Goal: Task Accomplishment & Management: Manage account settings

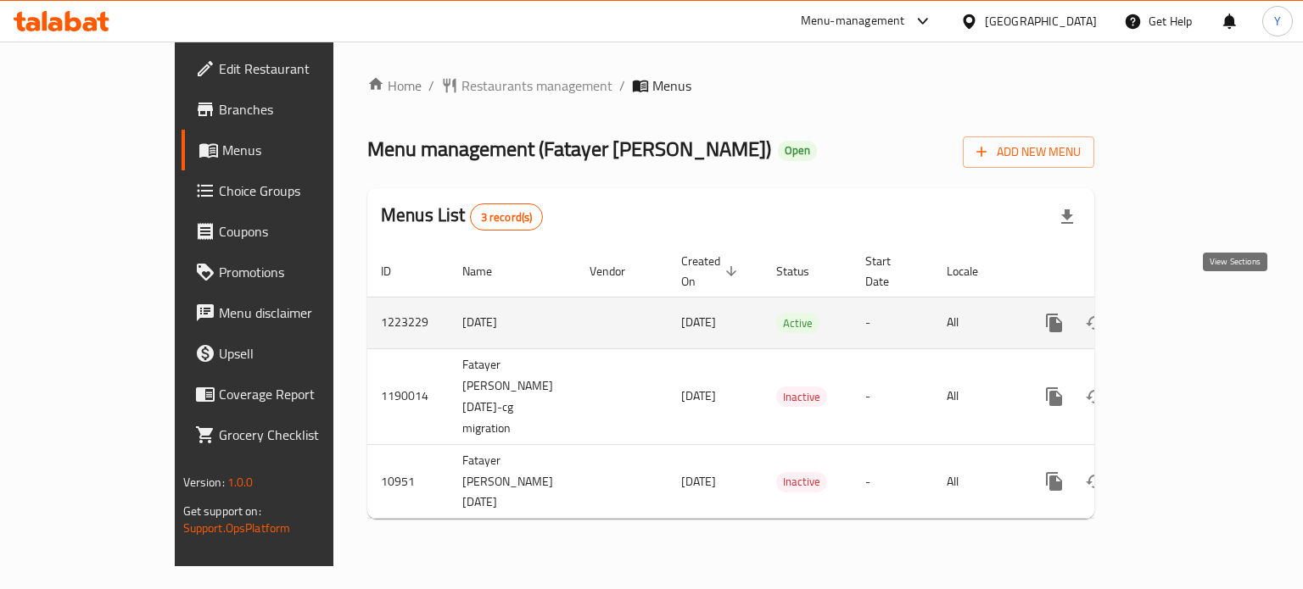
click at [1187, 313] on icon "enhanced table" at bounding box center [1176, 323] width 20 height 20
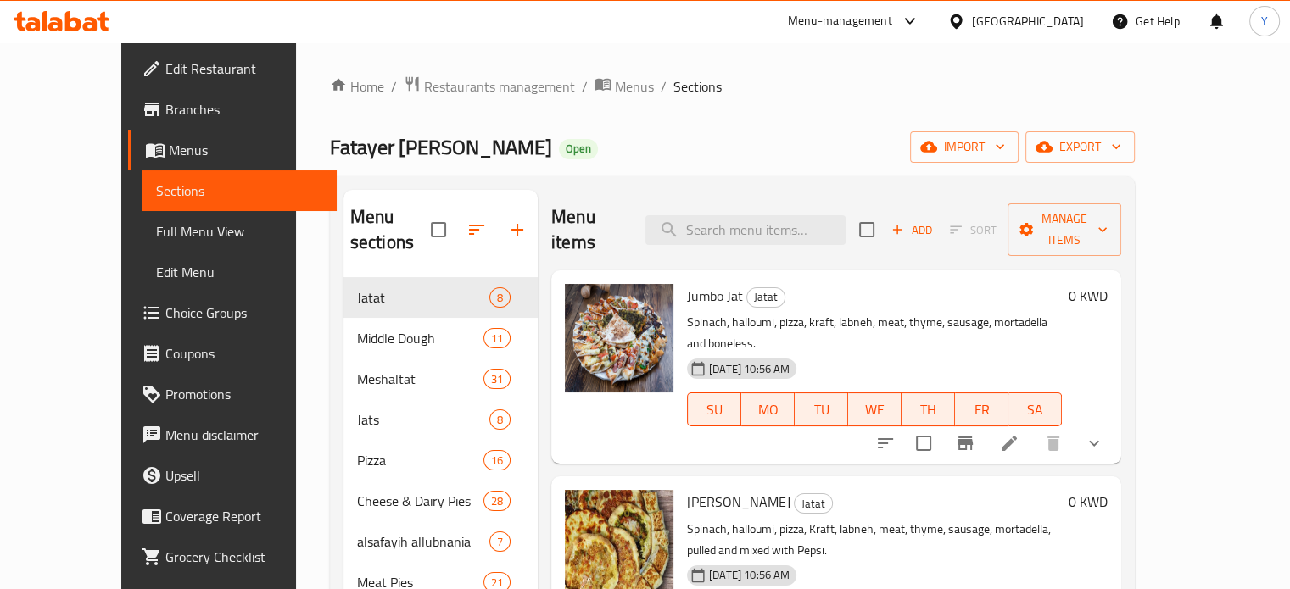
click at [687, 283] on span "Jumbo Jat" at bounding box center [715, 295] width 56 height 25
copy h6 "Jumbo Jat"
click at [1104, 433] on icon "show more" at bounding box center [1094, 443] width 20 height 20
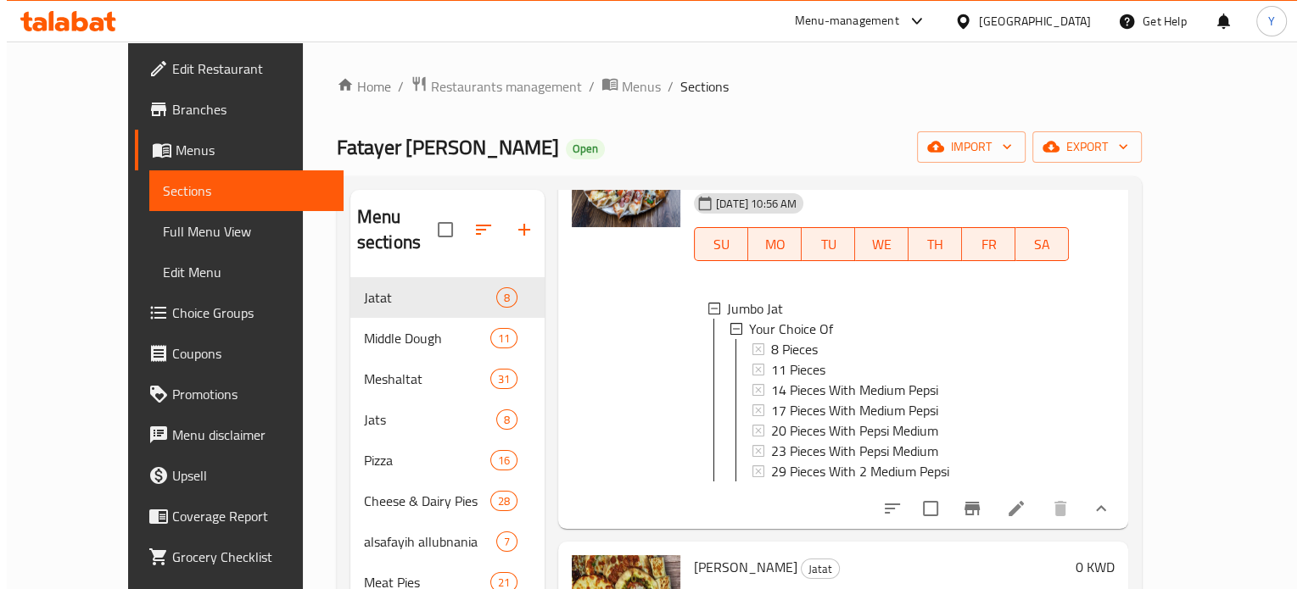
scroll to position [170, 0]
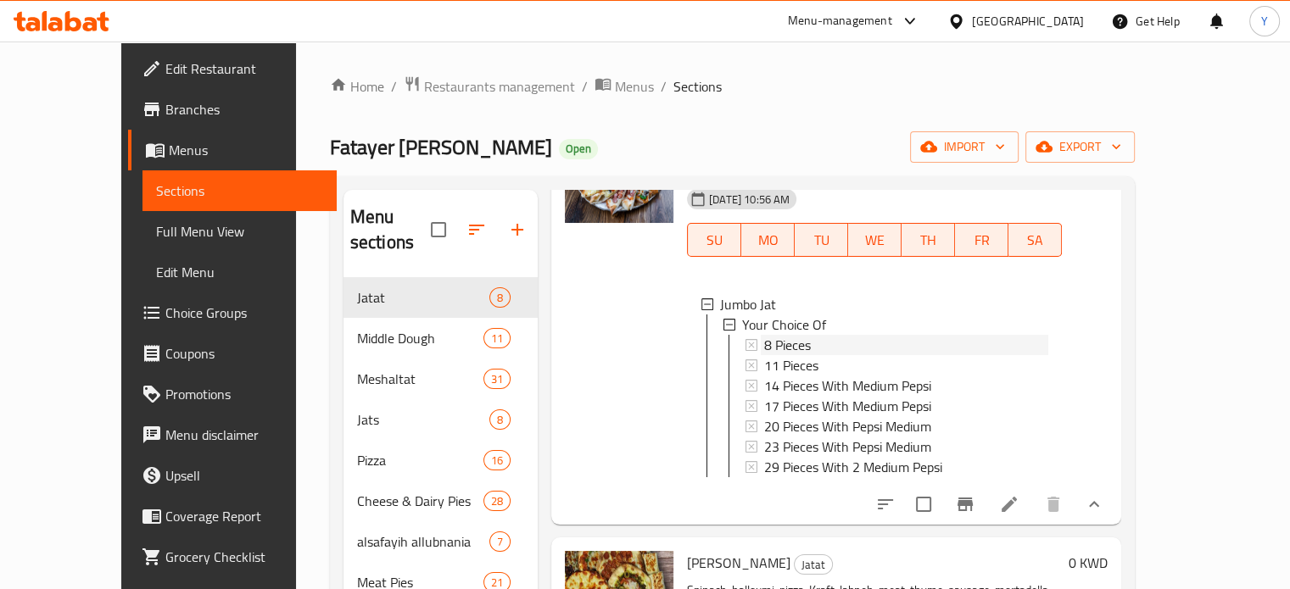
click at [773, 335] on span "8 Pieces" at bounding box center [787, 345] width 47 height 20
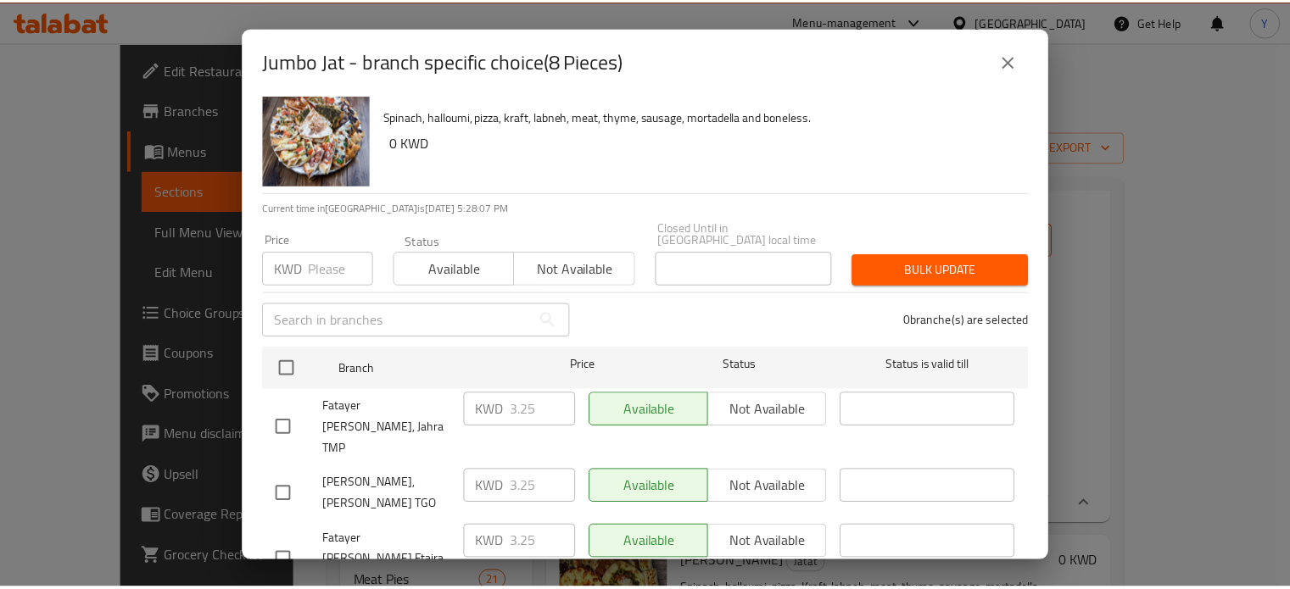
scroll to position [0, 0]
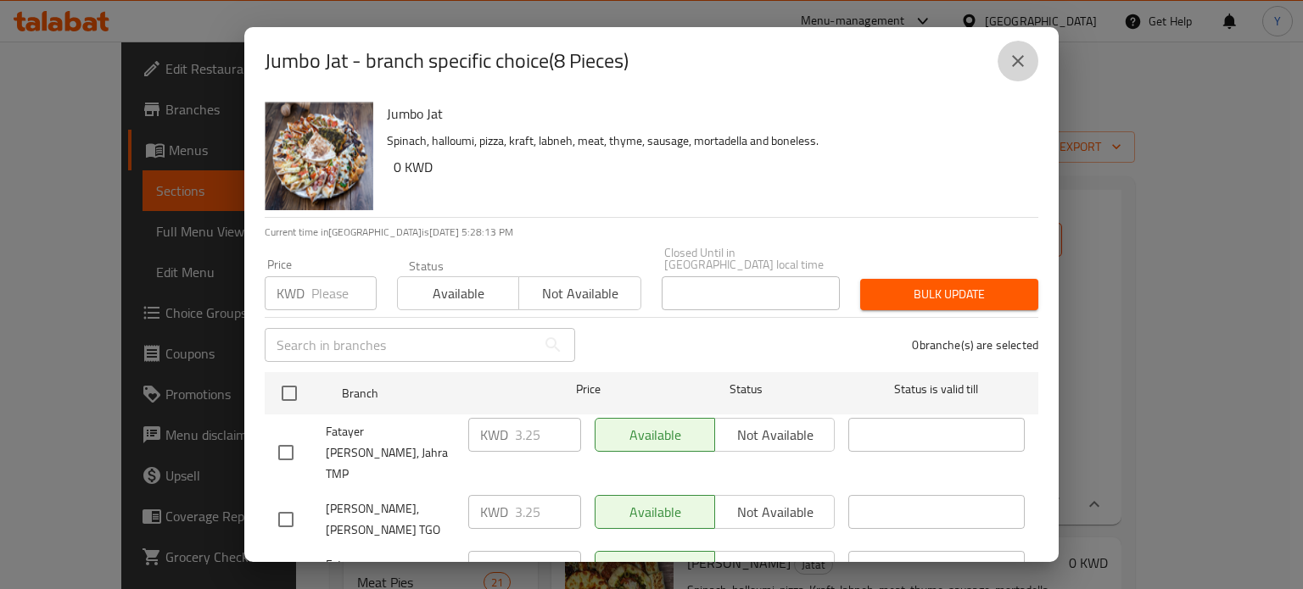
click at [1024, 65] on icon "close" at bounding box center [1018, 61] width 20 height 20
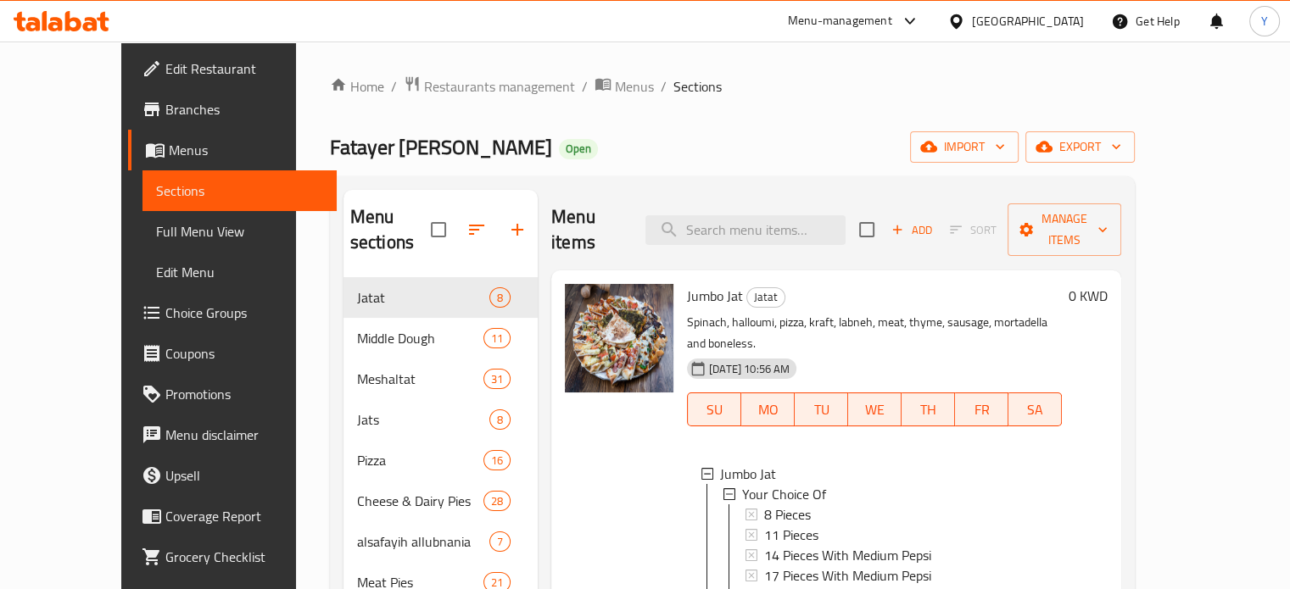
scroll to position [85, 0]
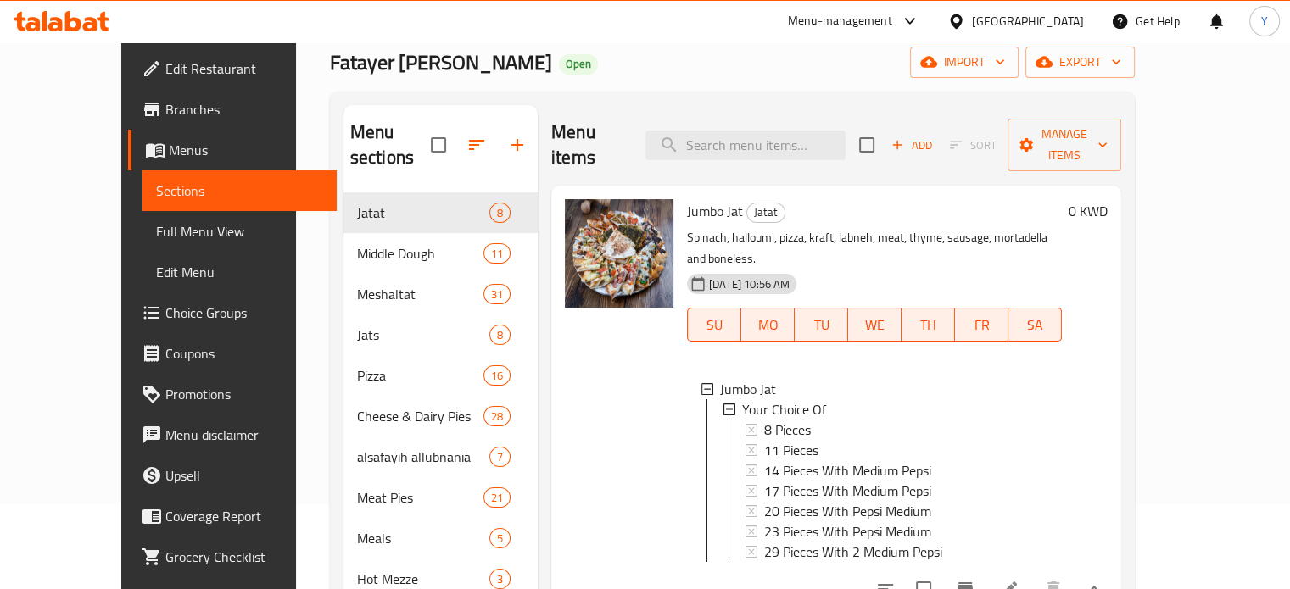
click at [782, 420] on div "8 Pieces" at bounding box center [906, 430] width 284 height 20
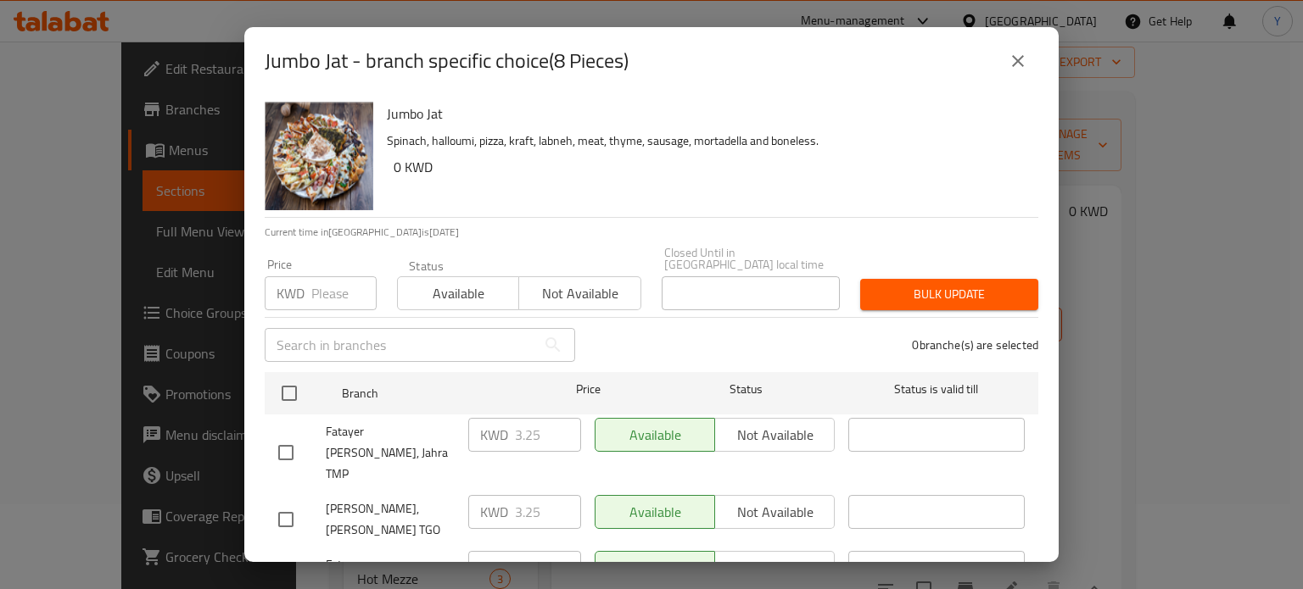
click at [1008, 66] on icon "close" at bounding box center [1018, 61] width 20 height 20
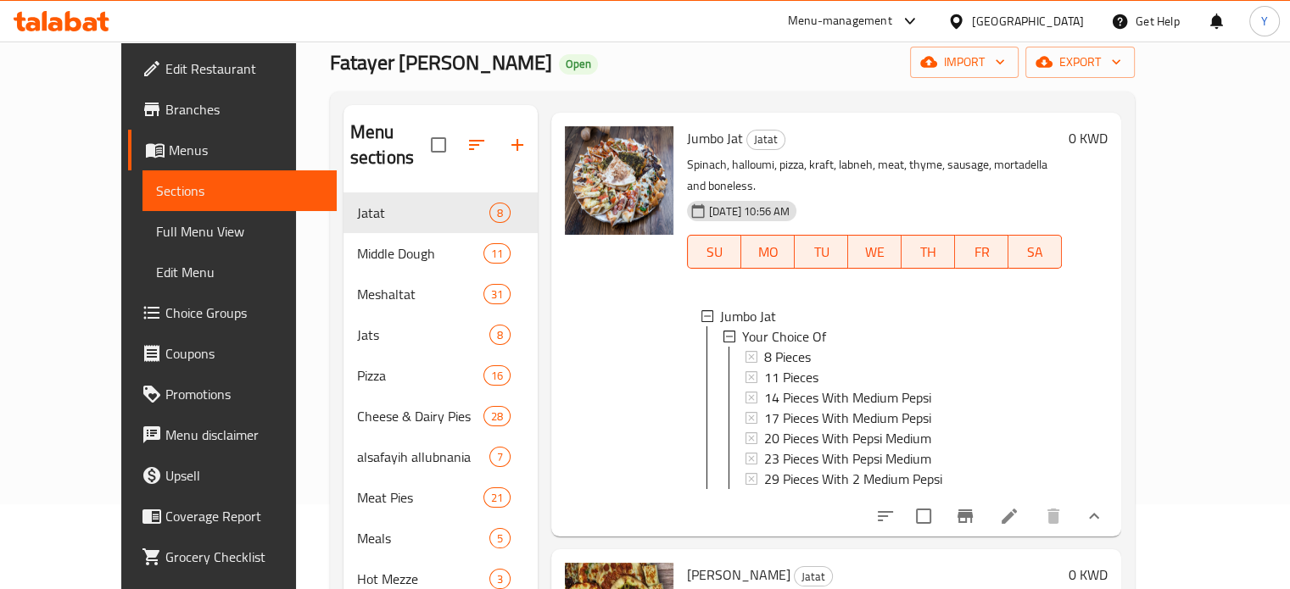
scroll to position [0, 0]
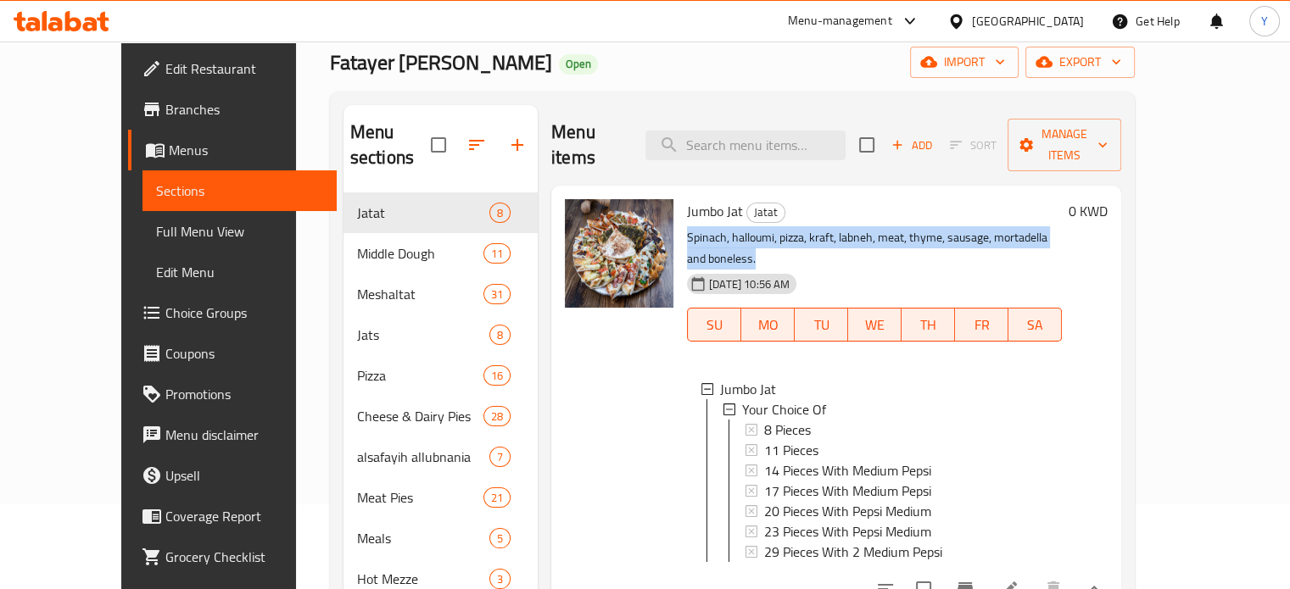
drag, startPoint x: 659, startPoint y: 216, endPoint x: 1093, endPoint y: 216, distance: 434.2
click at [1062, 227] on p "Spinach, halloumi, pizza, kraft, labneh, meat, thyme, sausage, mortadella and b…" at bounding box center [874, 248] width 375 height 42
click at [687, 227] on p "Spinach, halloumi, pizza, kraft, labneh, meat, thyme, sausage, mortadella and b…" at bounding box center [874, 248] width 375 height 42
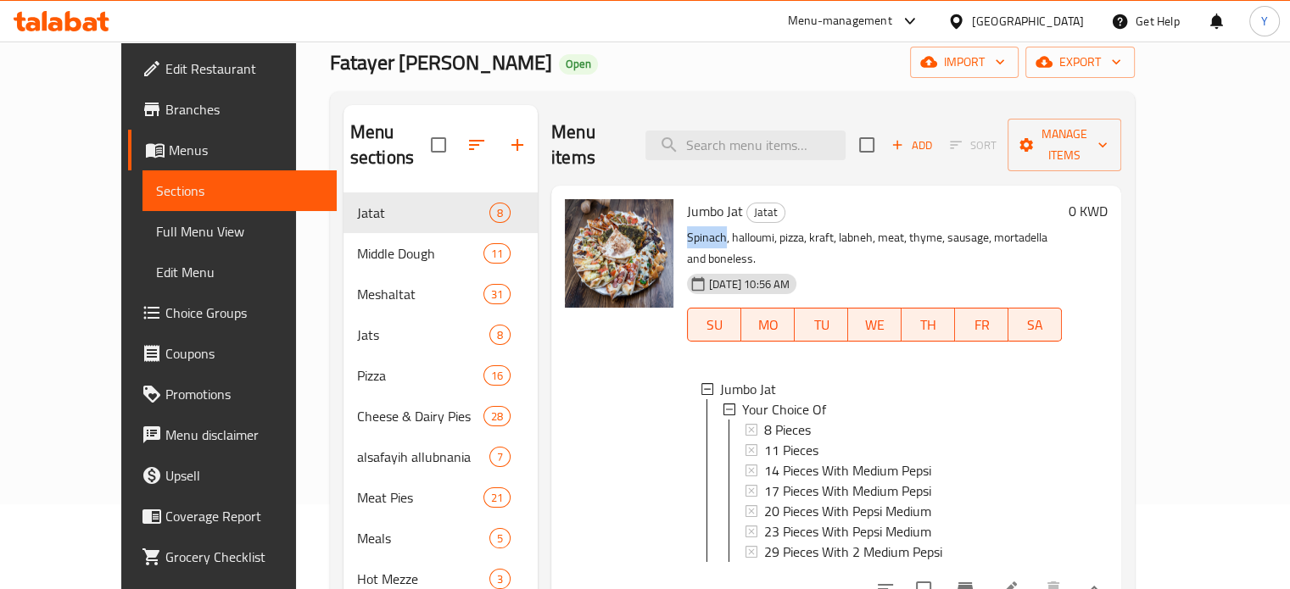
click at [687, 227] on p "Spinach, halloumi, pizza, kraft, labneh, meat, thyme, sausage, mortadella and b…" at bounding box center [874, 248] width 375 height 42
click at [763, 137] on input "search" at bounding box center [745, 146] width 200 height 30
paste input "Spinach"
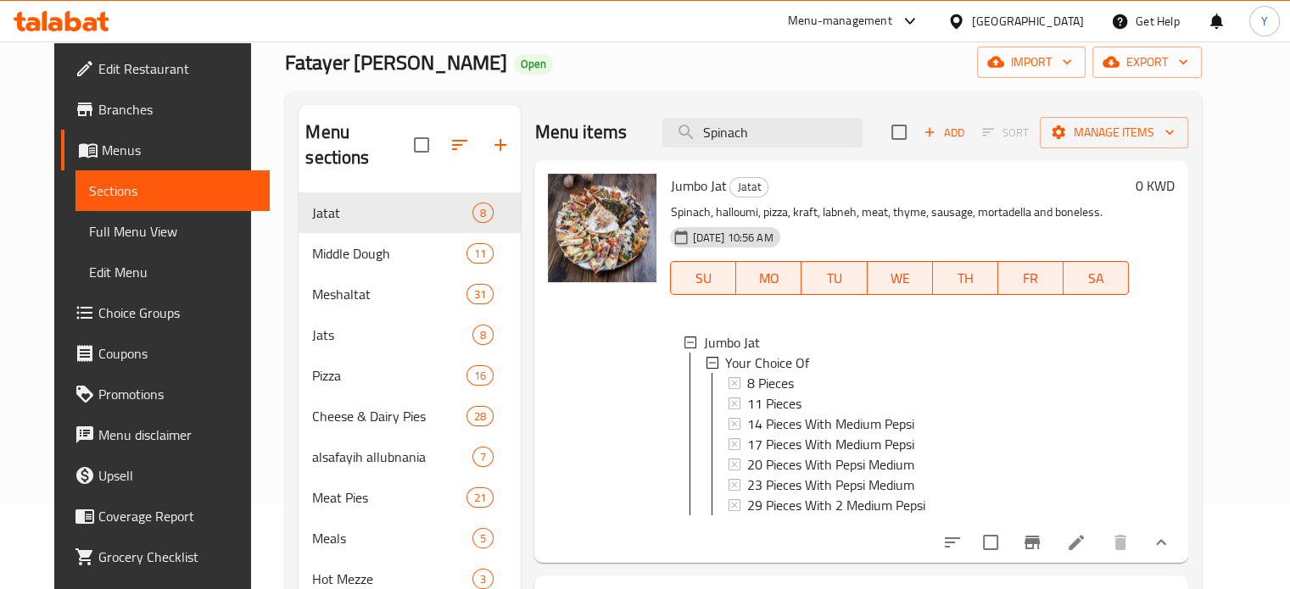
type input "Spinach"
drag, startPoint x: 852, startPoint y: 131, endPoint x: 560, endPoint y: 136, distance: 291.8
click at [560, 136] on div "Menu items Spinach Add Sort Manage items" at bounding box center [860, 132] width 653 height 55
click at [796, 134] on input "Spinach" at bounding box center [762, 133] width 200 height 30
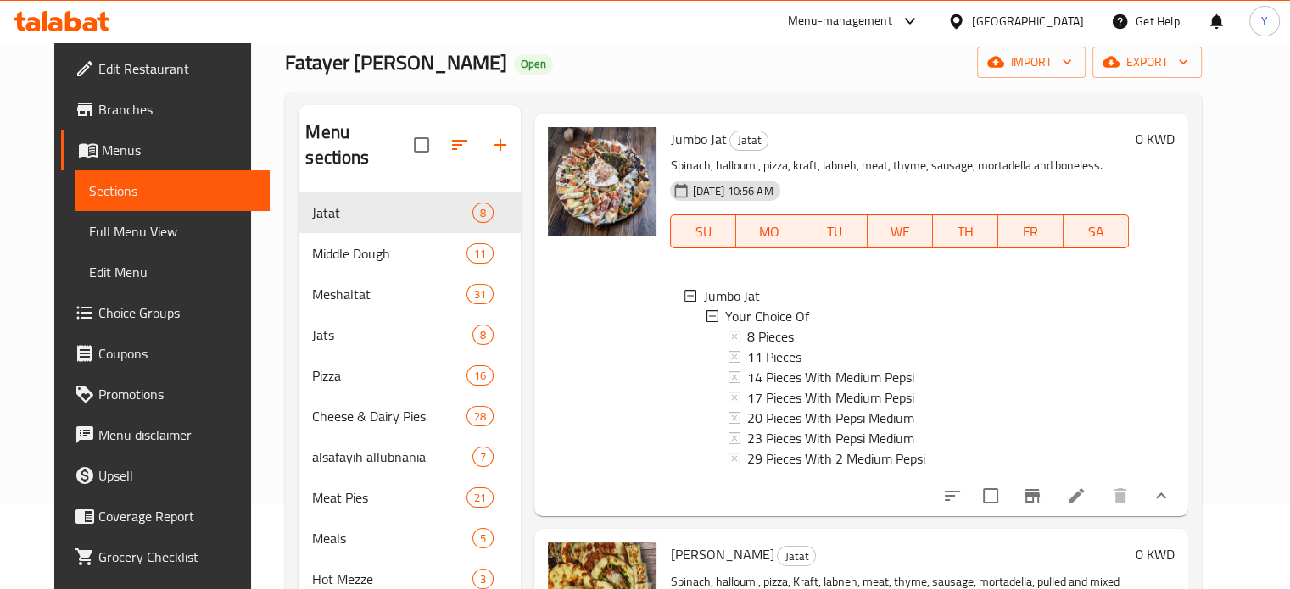
scroll to position [85, 0]
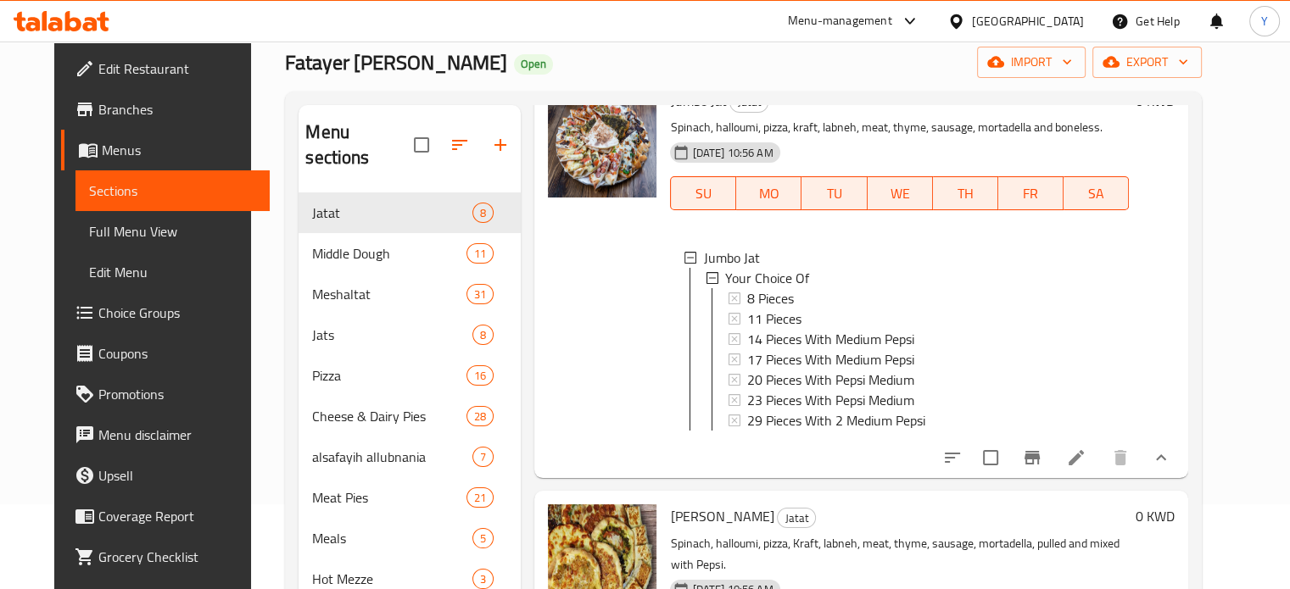
click at [1181, 459] on button "show more" at bounding box center [1161, 458] width 41 height 41
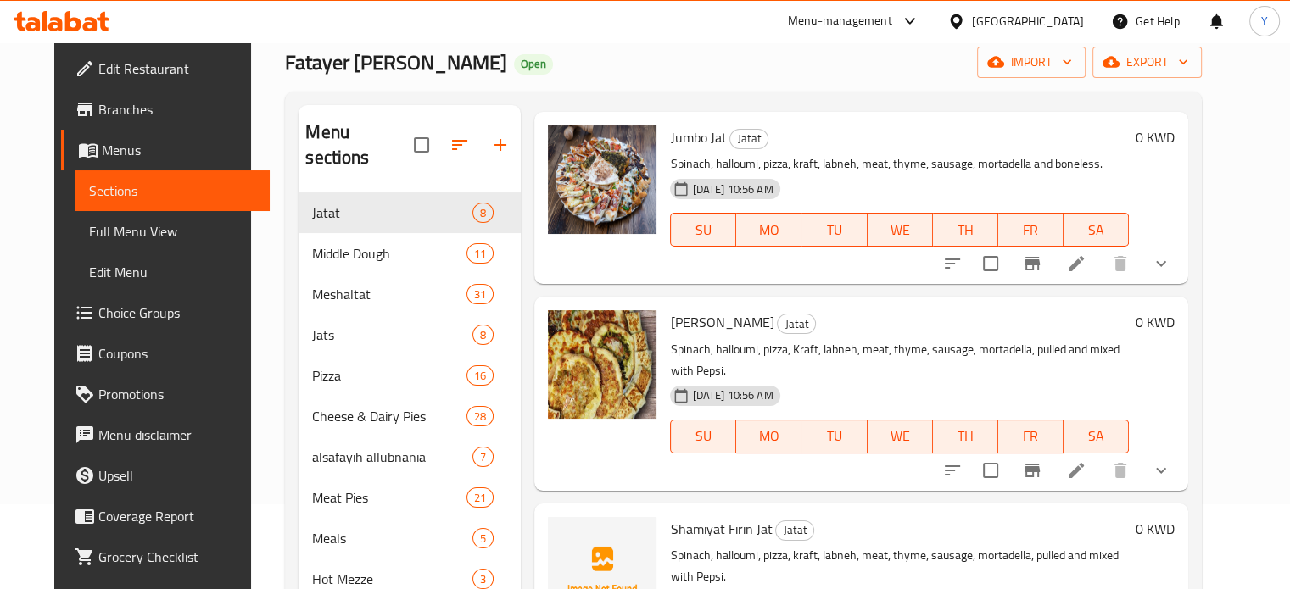
scroll to position [0, 0]
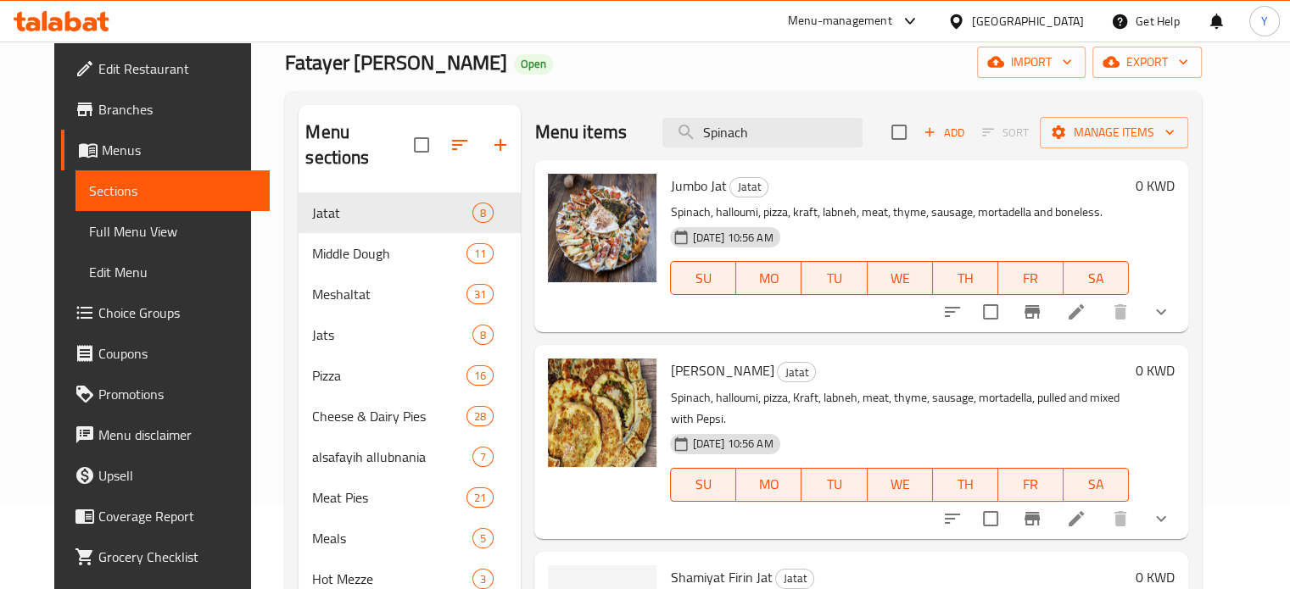
drag, startPoint x: 755, startPoint y: 134, endPoint x: 643, endPoint y: 134, distance: 112.0
click at [643, 134] on div "Menu items Spinach Add Sort Manage items" at bounding box center [860, 132] width 653 height 55
click at [759, 132] on input "Spinach" at bounding box center [762, 133] width 200 height 30
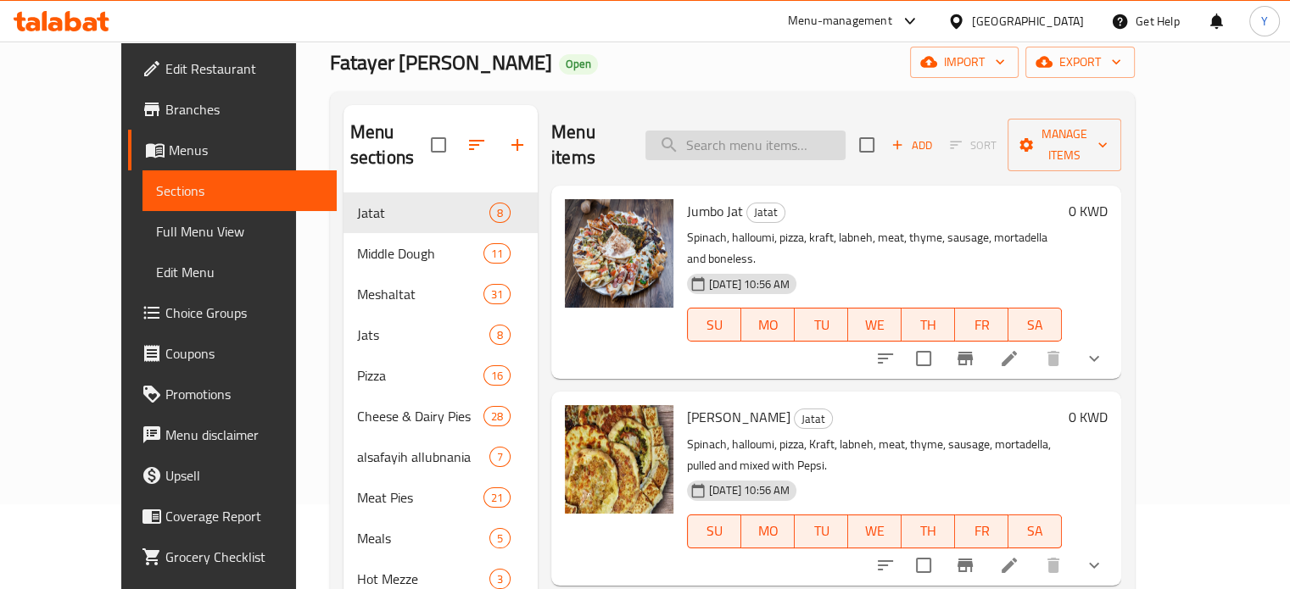
paste input "Spinach"
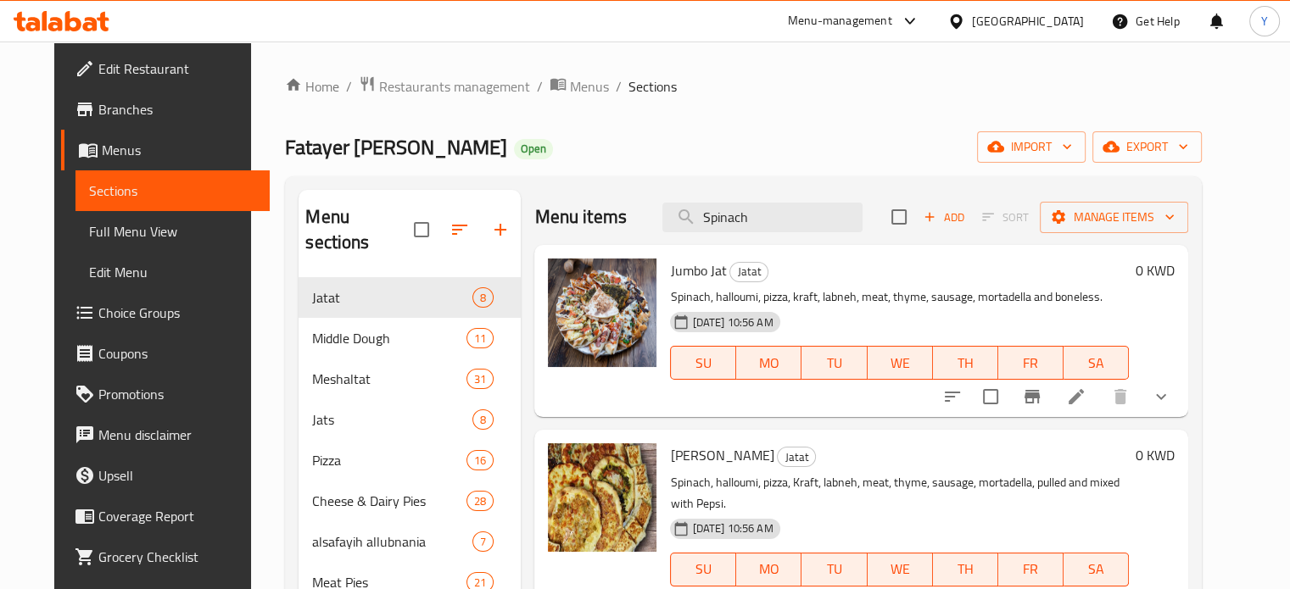
drag, startPoint x: 788, startPoint y: 216, endPoint x: 318, endPoint y: 206, distance: 470.0
click at [321, 206] on div "Menu sections Jatat 8 Middle Dough 11 Meshaltat 31 Jats 8 Pizza 16 Cheese & Dai…" at bounding box center [743, 583] width 889 height 786
type input "Spinach"
click at [695, 265] on span "Jumbo Jat" at bounding box center [698, 270] width 56 height 25
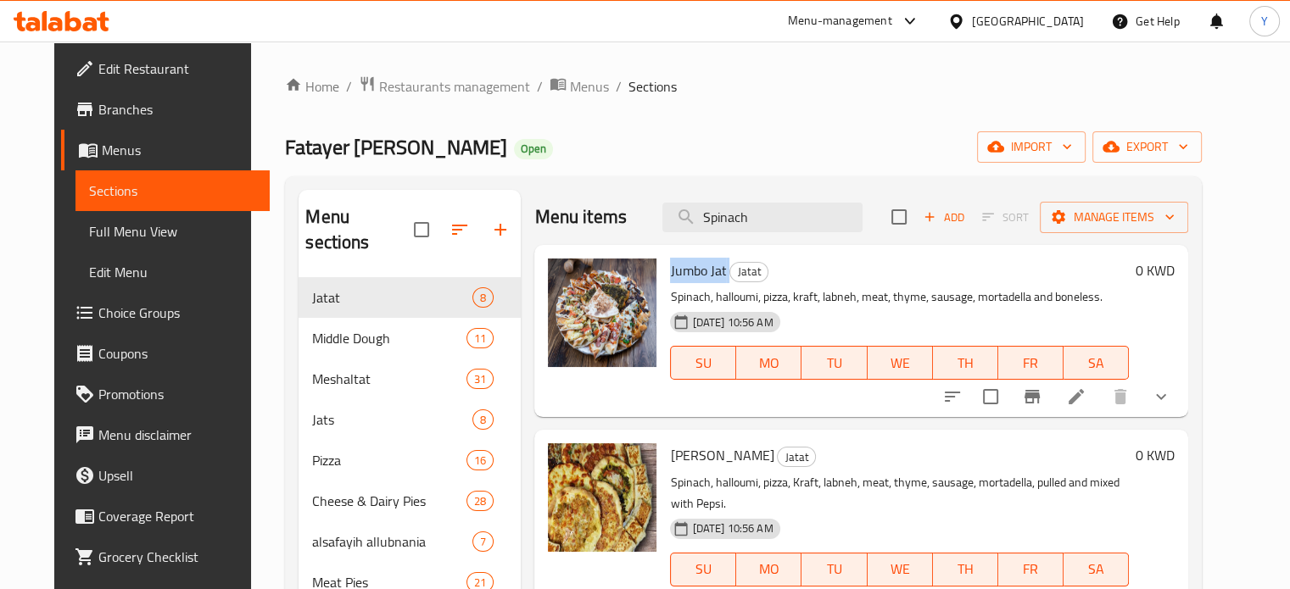
click at [695, 265] on span "Jumbo Jat" at bounding box center [698, 270] width 56 height 25
copy h6 "Jumbo Jat"
click at [790, 226] on input "Spinach" at bounding box center [762, 218] width 200 height 30
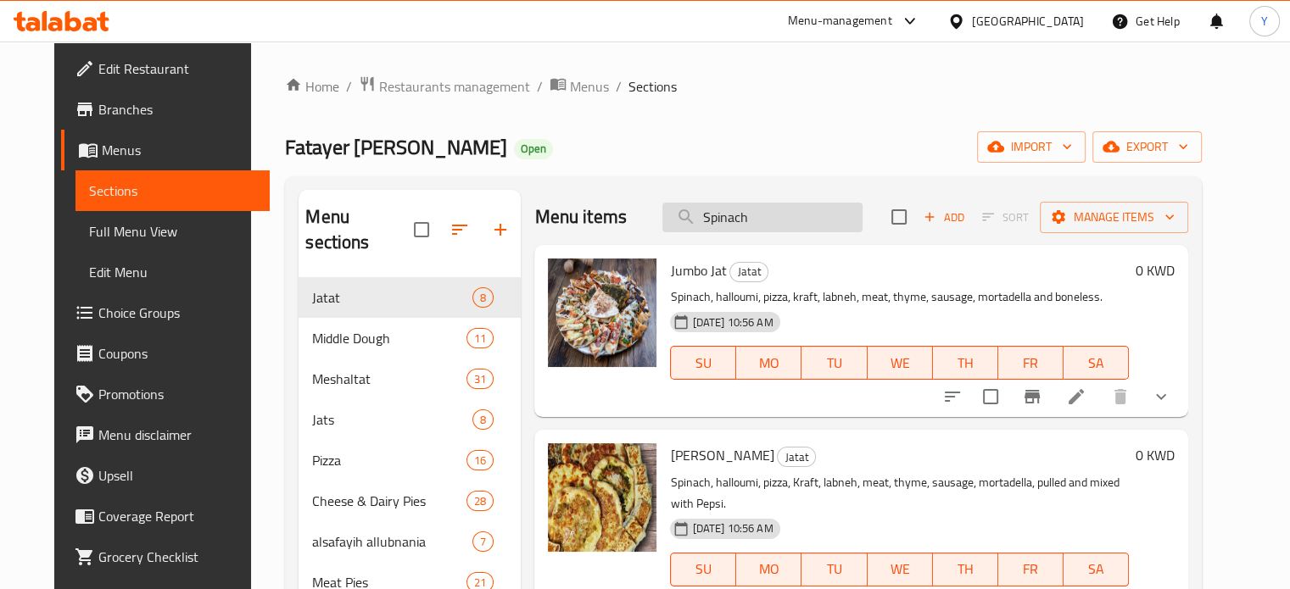
click at [748, 226] on input "Spinach" at bounding box center [762, 218] width 200 height 30
click at [757, 221] on input "Spinach" at bounding box center [762, 218] width 200 height 30
paste input "Spinach"
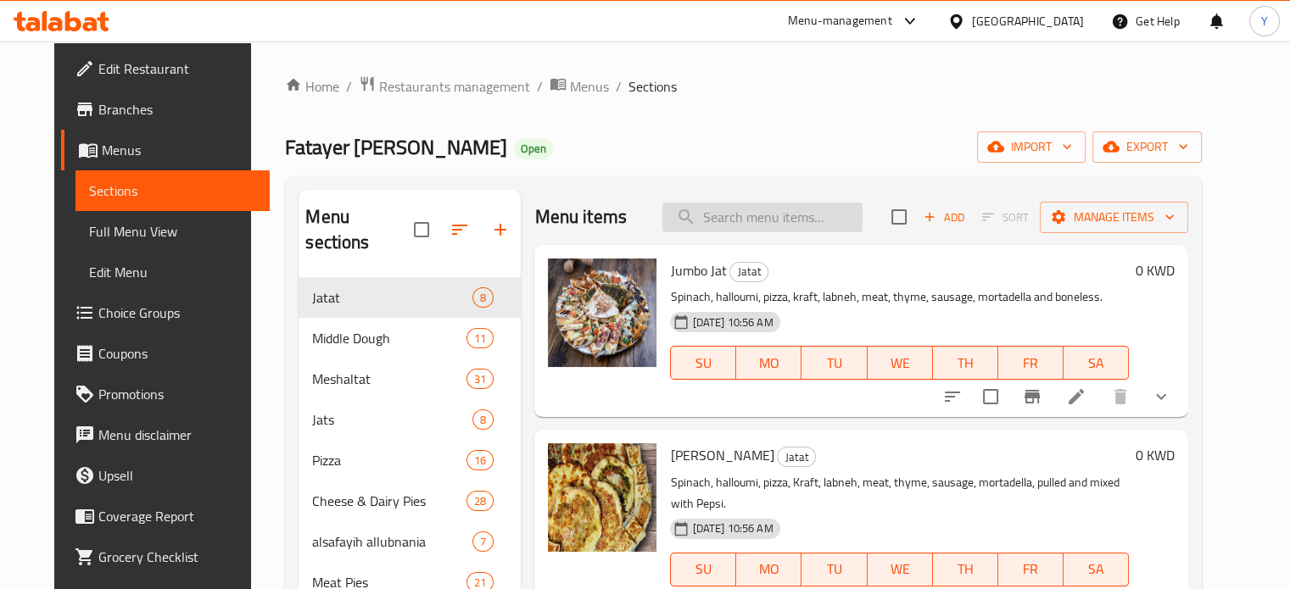
type input "Spinach"
click at [723, 299] on p "Spinach, halloumi, pizza, kraft, labneh, meat, thyme, sausage, mortadella and b…" at bounding box center [899, 297] width 458 height 21
copy p "halloumi"
drag, startPoint x: 773, startPoint y: 215, endPoint x: 254, endPoint y: 264, distance: 521.3
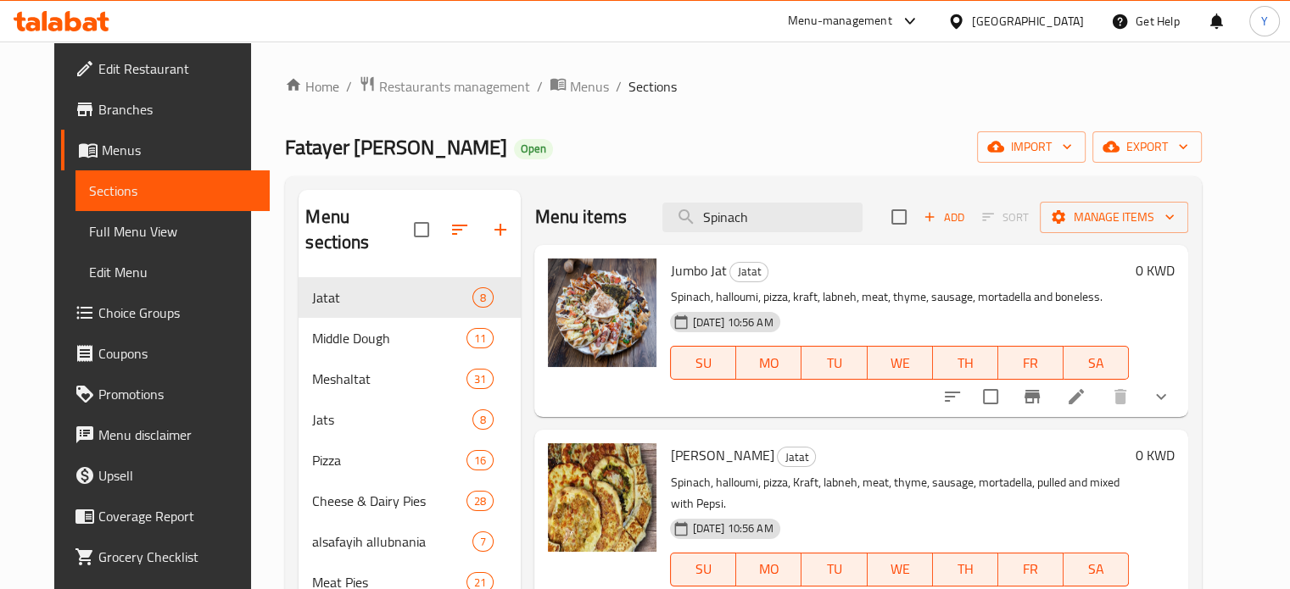
click at [285, 265] on div "Menu sections Jatat 8 Middle Dough 11 Meshaltat 31 Jats 8 Pizza 16 Cheese & Dai…" at bounding box center [743, 582] width 916 height 813
paste input "halloumi"
type input "halloumi"
click at [743, 213] on input "halloumi" at bounding box center [762, 218] width 200 height 30
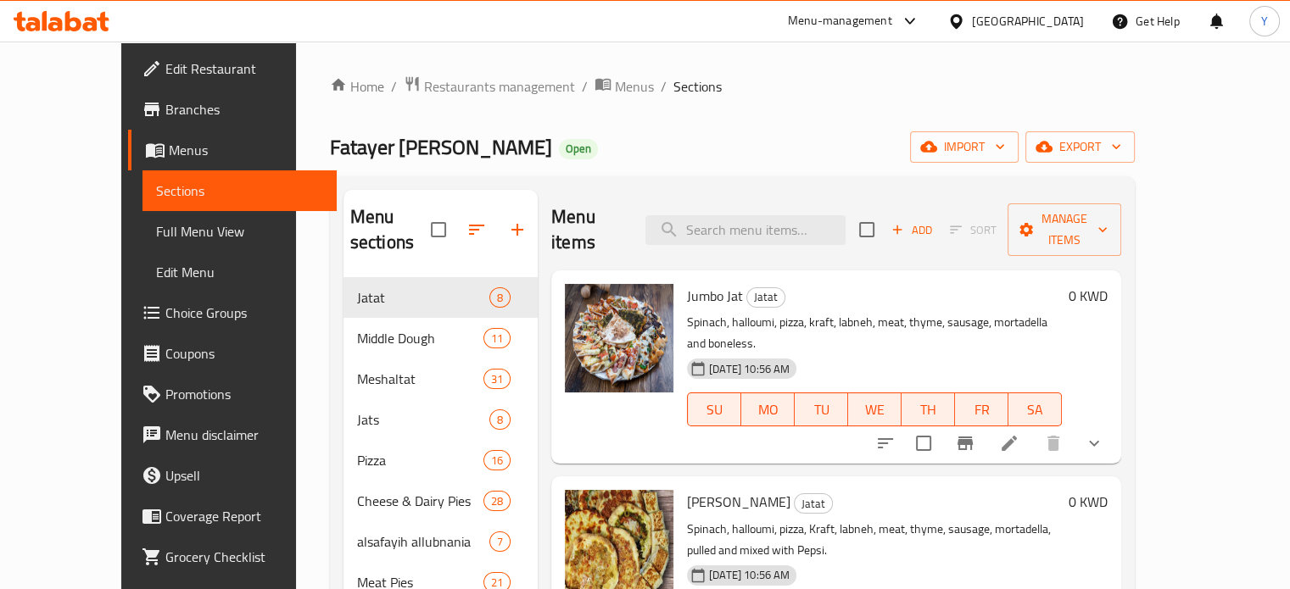
drag, startPoint x: 706, startPoint y: 165, endPoint x: 677, endPoint y: 169, distance: 29.0
click at [705, 165] on div "Home / Restaurants management / Menus / Sections Fatayer Al-Baas Open import ex…" at bounding box center [732, 532] width 805 height 914
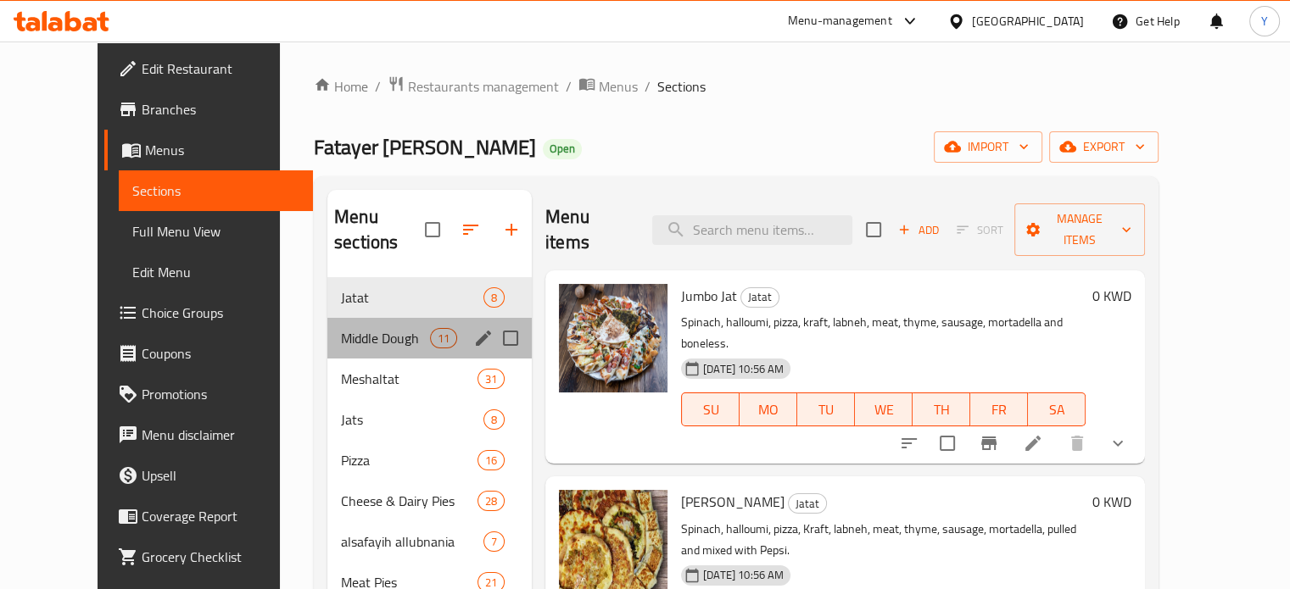
click at [366, 329] on div "Middle Dough 11" at bounding box center [429, 338] width 204 height 41
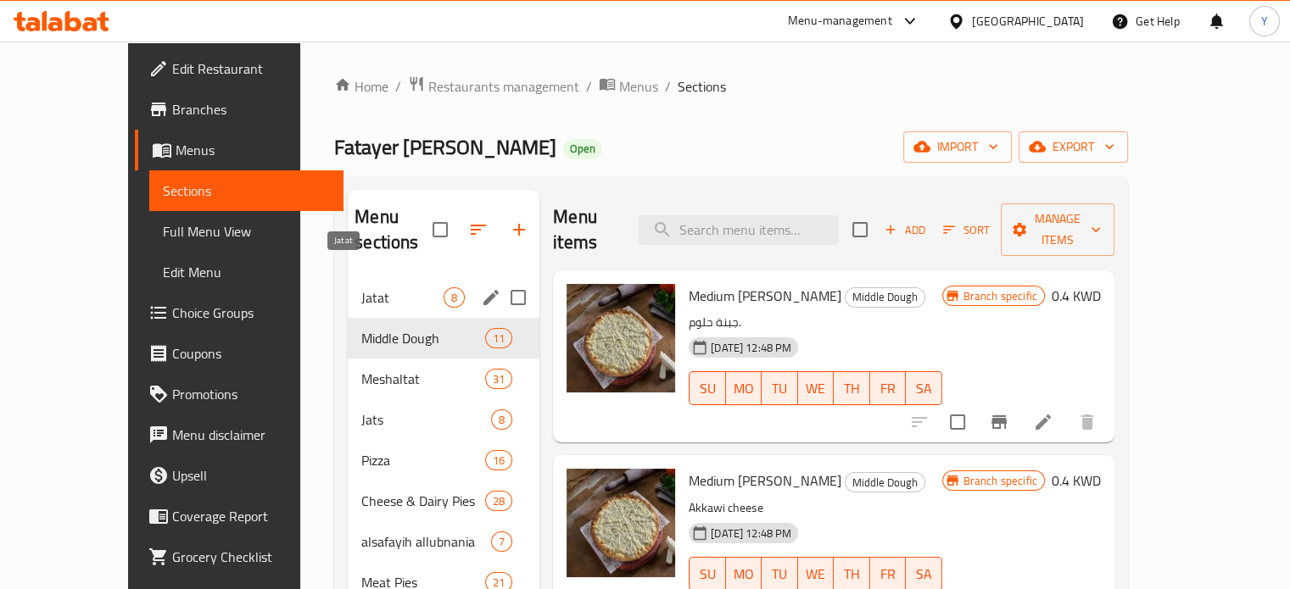
click at [364, 288] on span "Jatat" at bounding box center [402, 298] width 82 height 20
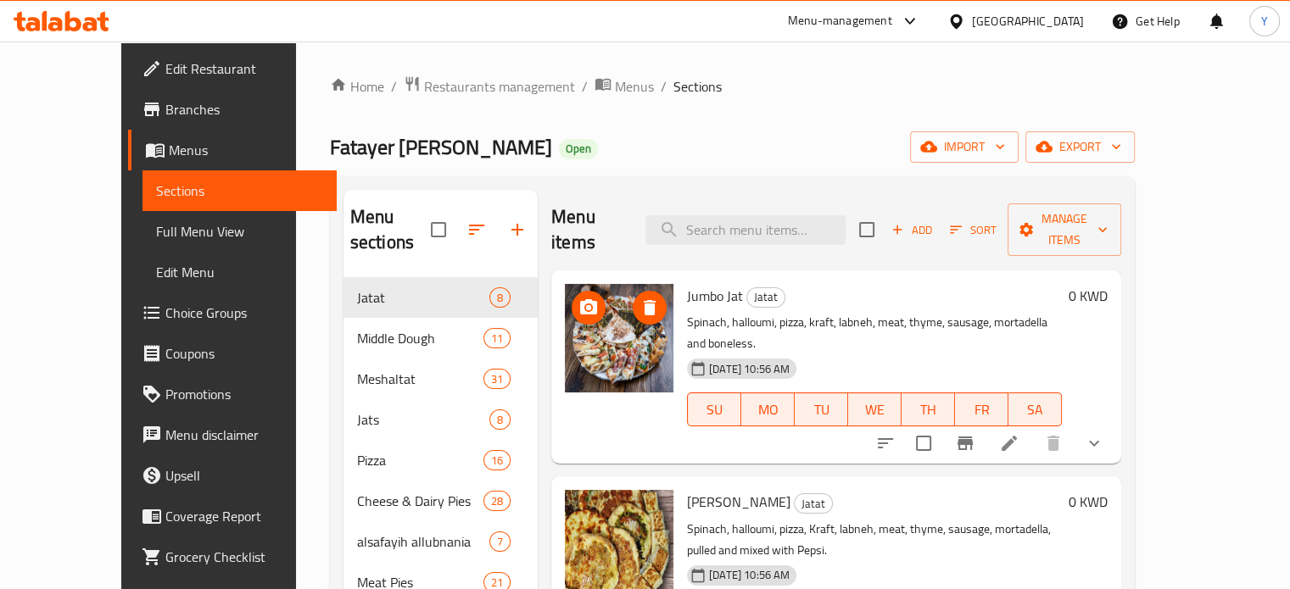
click at [773, 199] on div "Menu items Add Sort Manage items" at bounding box center [836, 230] width 570 height 81
click at [770, 215] on input "search" at bounding box center [745, 230] width 200 height 30
paste input "halloumi"
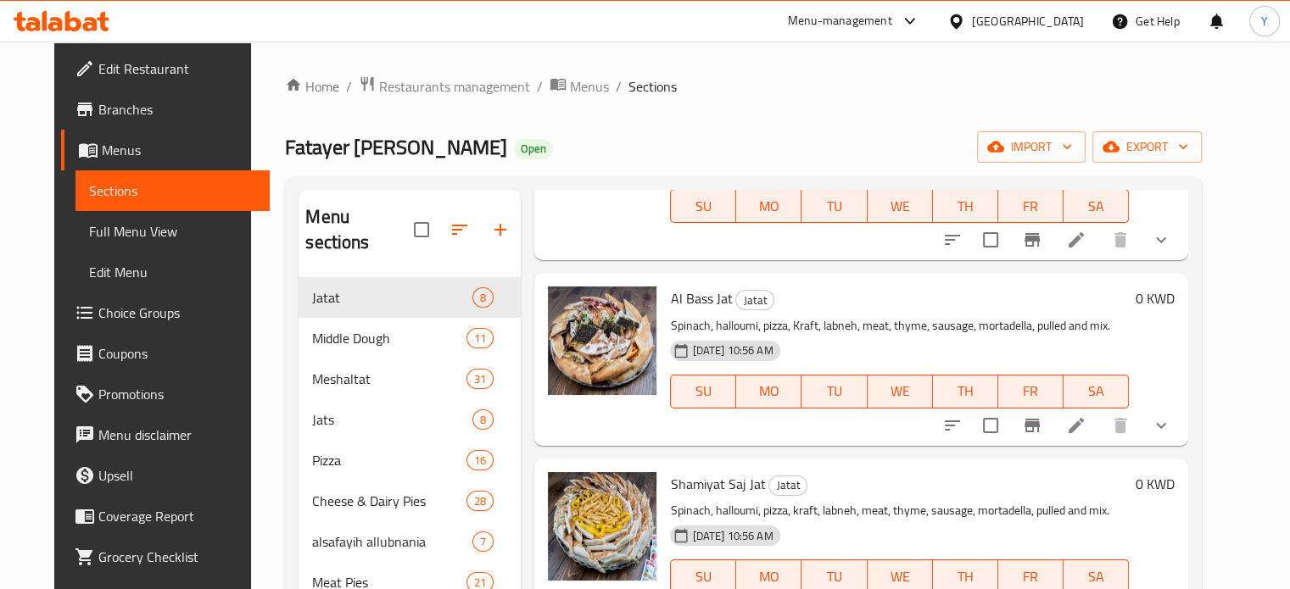
scroll to position [678, 0]
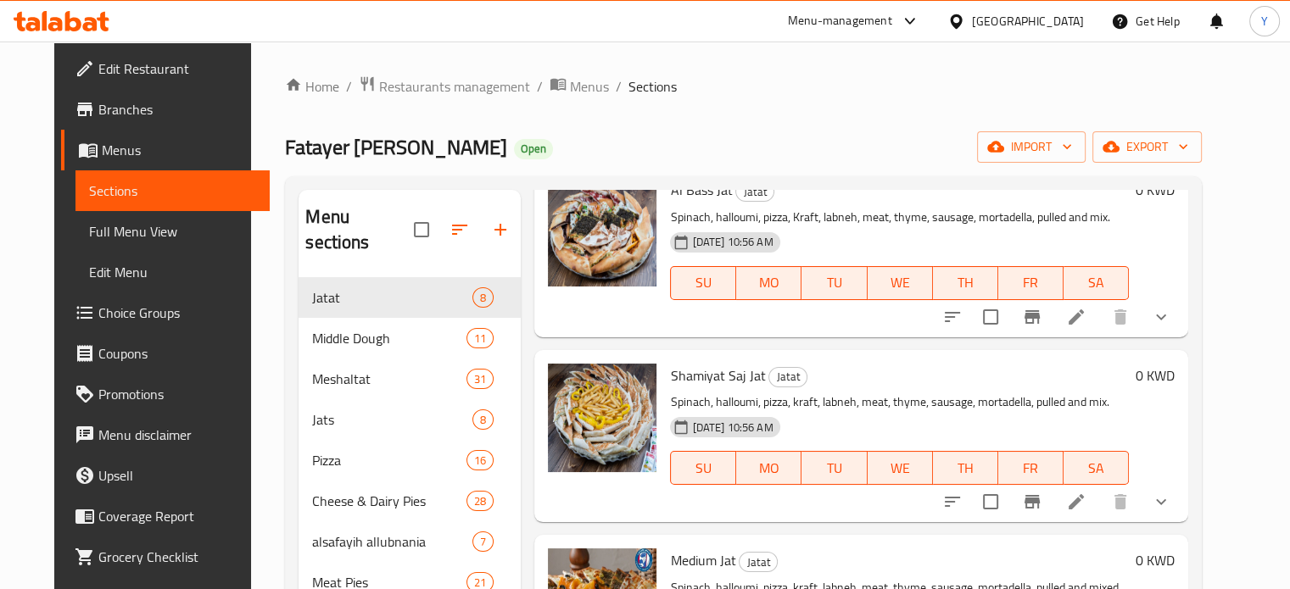
type input "halloumi"
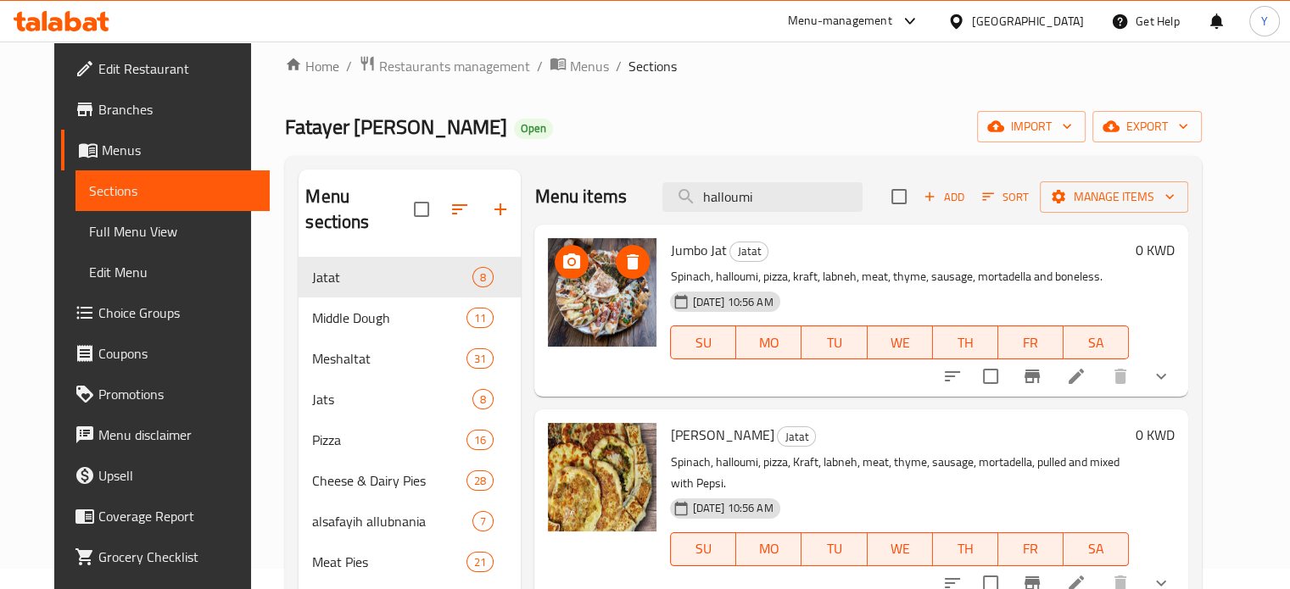
scroll to position [0, 0]
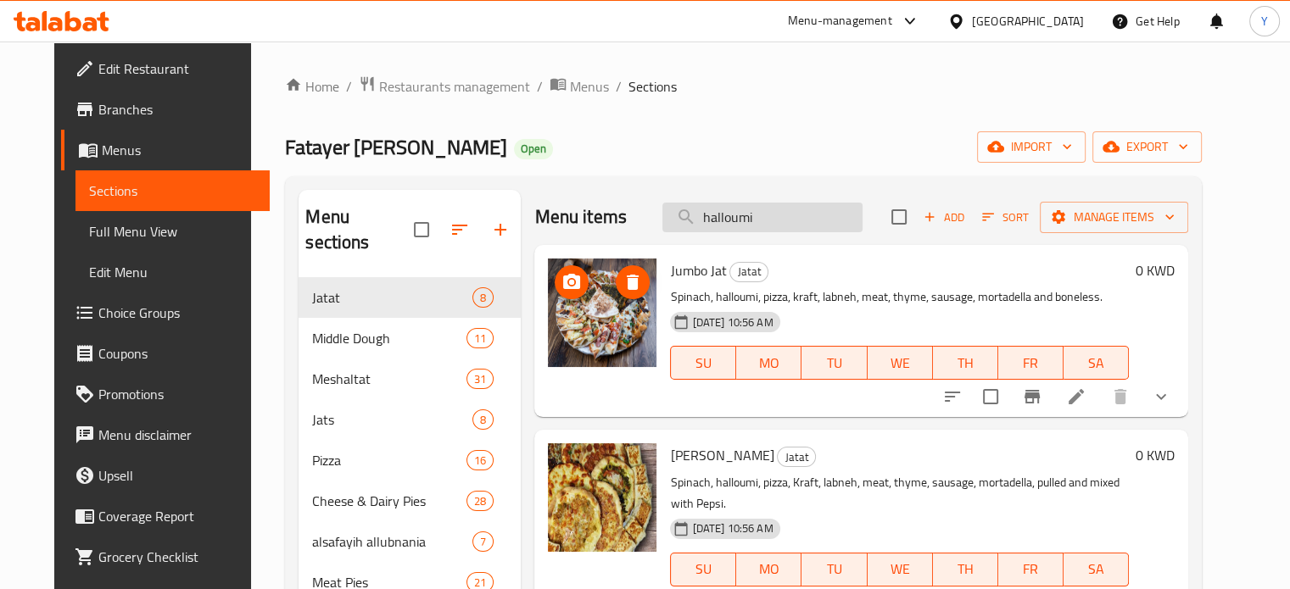
click at [749, 224] on input "halloumi" at bounding box center [762, 218] width 200 height 30
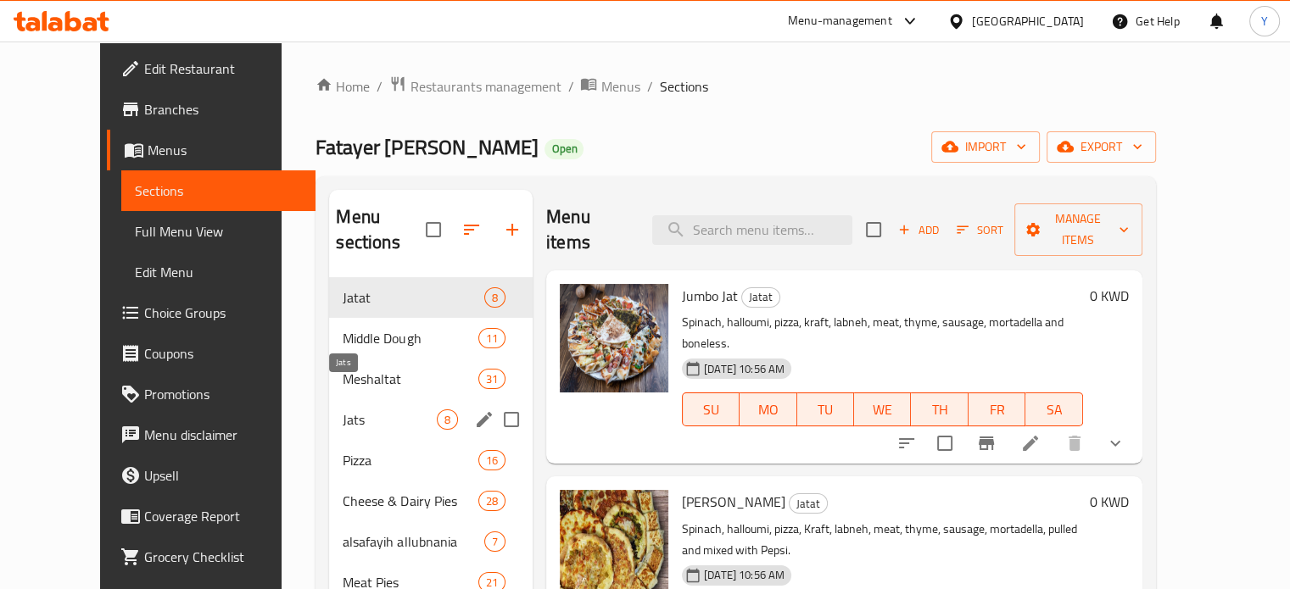
click at [343, 410] on span "Jats" at bounding box center [389, 420] width 93 height 20
